Goal: Navigation & Orientation: Find specific page/section

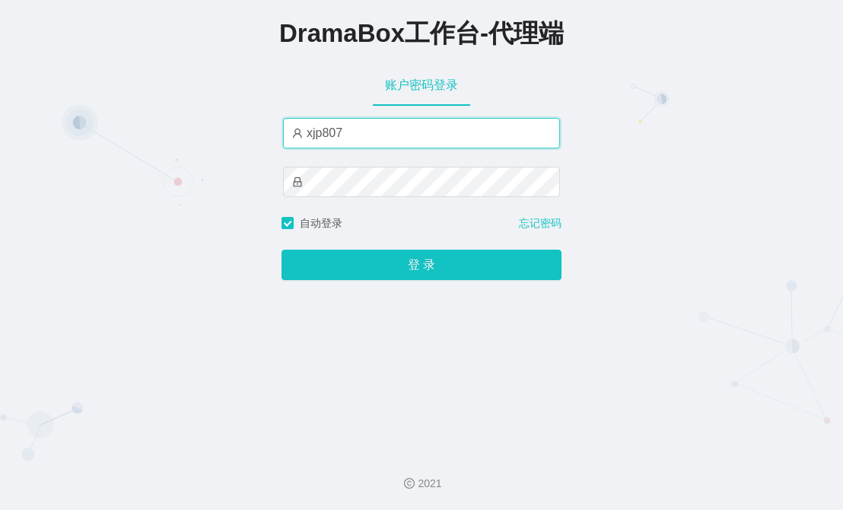
click at [377, 135] on input "xjp807" at bounding box center [421, 133] width 277 height 30
paste input "by"
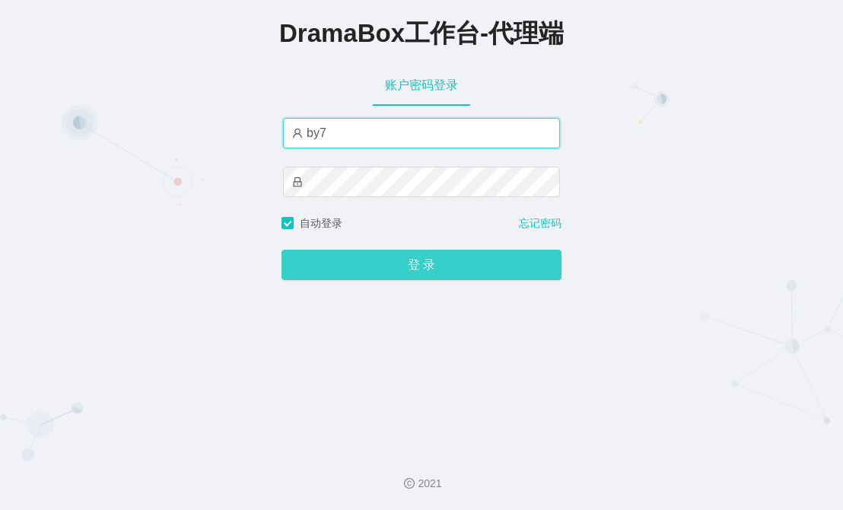
type input "by7"
click at [368, 261] on button "登 录" at bounding box center [422, 265] width 280 height 30
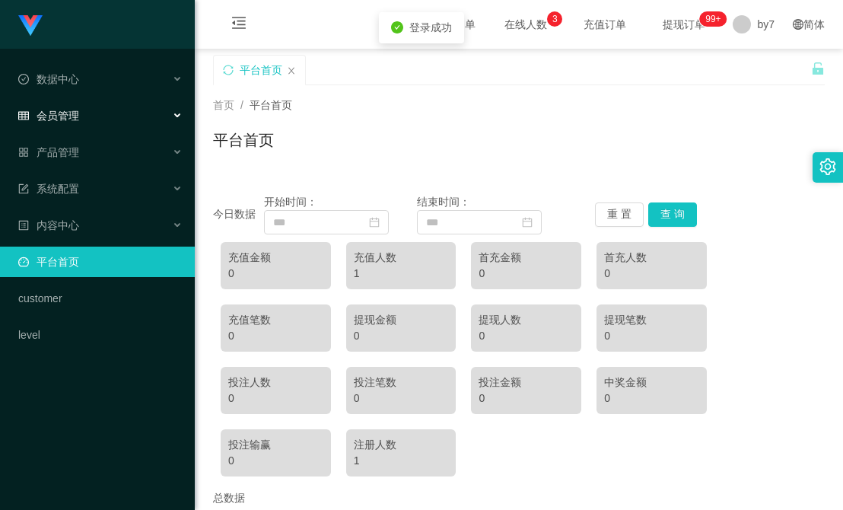
click at [63, 114] on span "会员管理" at bounding box center [48, 116] width 61 height 12
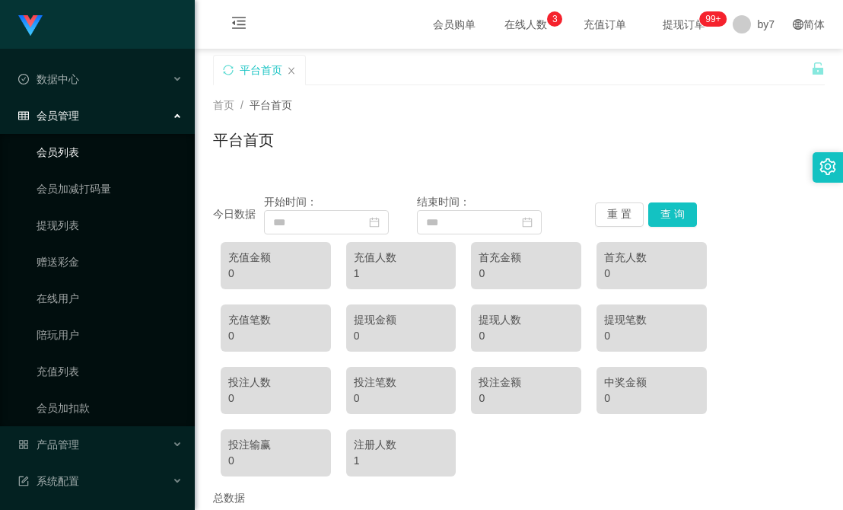
click at [64, 153] on link "会员列表" at bounding box center [110, 152] width 146 height 30
